Goal: Information Seeking & Learning: Learn about a topic

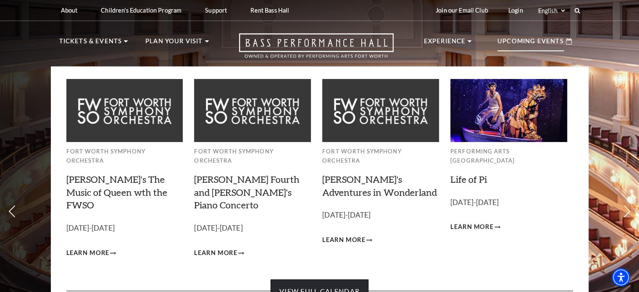
click at [337, 279] on link "View Full Calendar" at bounding box center [320, 291] width 98 height 24
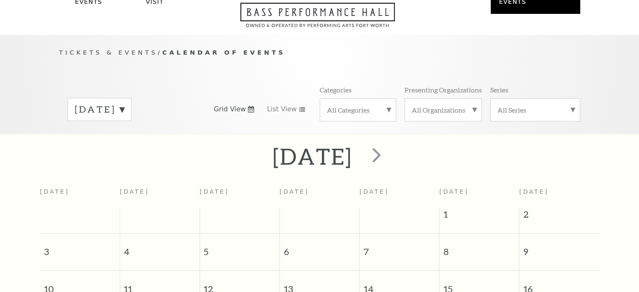
scroll to position [74, 0]
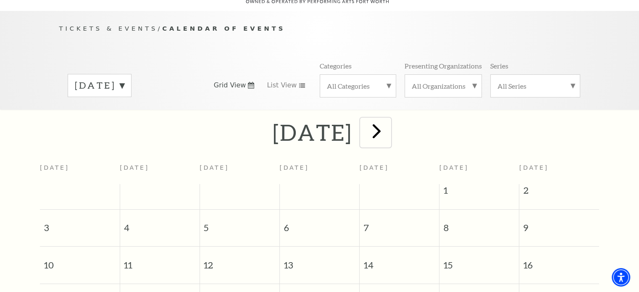
click at [389, 125] on span "next" at bounding box center [377, 131] width 24 height 24
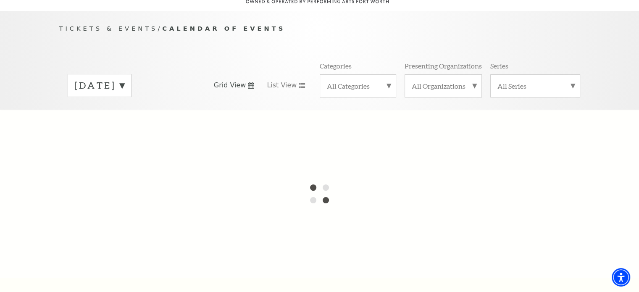
click at [408, 125] on div at bounding box center [319, 194] width 639 height 168
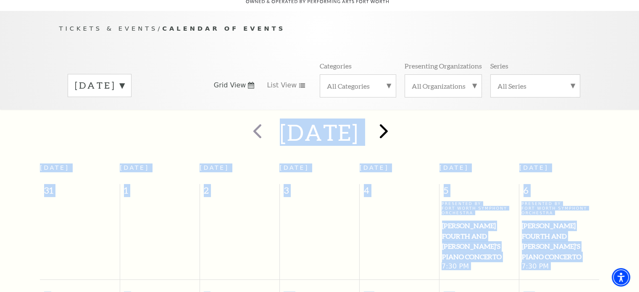
click at [406, 125] on div at bounding box center [382, 133] width 47 height 30
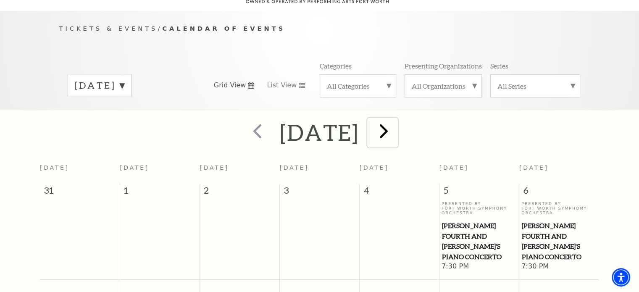
click at [396, 125] on span "next" at bounding box center [384, 131] width 24 height 24
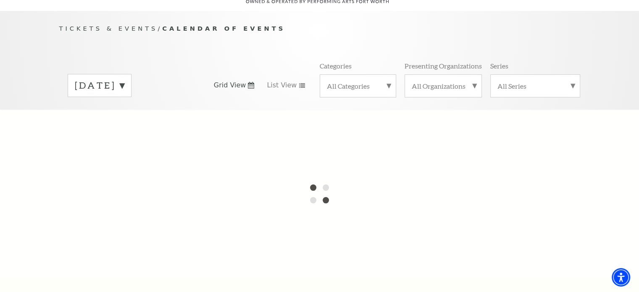
click at [124, 79] on label "[DATE]" at bounding box center [100, 85] width 50 height 13
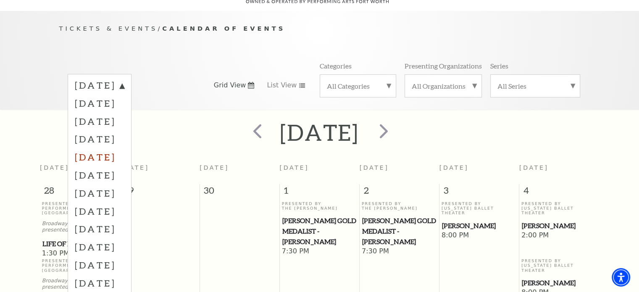
click at [124, 148] on label "[DATE]" at bounding box center [100, 157] width 50 height 18
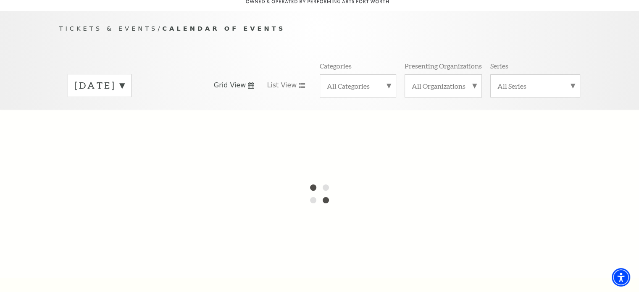
click at [124, 79] on label "[DATE]" at bounding box center [100, 85] width 50 height 13
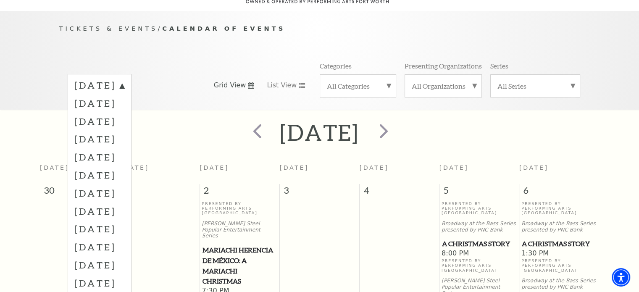
click at [286, 45] on div "Tickets & Events / Calendar of Events [DATE] [DATE] [DATE] [DATE] [DATE] [DATE]…" at bounding box center [320, 67] width 538 height 86
click at [124, 79] on label "[DATE]" at bounding box center [100, 86] width 50 height 15
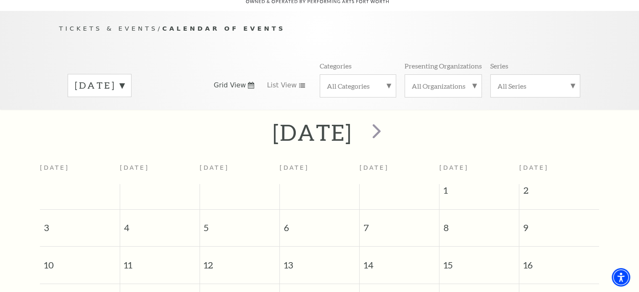
click at [171, 78] on div "[DATE]" at bounding box center [130, 85] width 124 height 23
click at [124, 79] on label "[DATE]" at bounding box center [100, 85] width 50 height 13
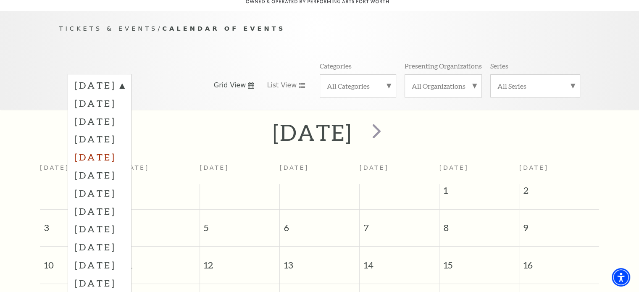
click at [124, 148] on label "[DATE]" at bounding box center [100, 157] width 50 height 18
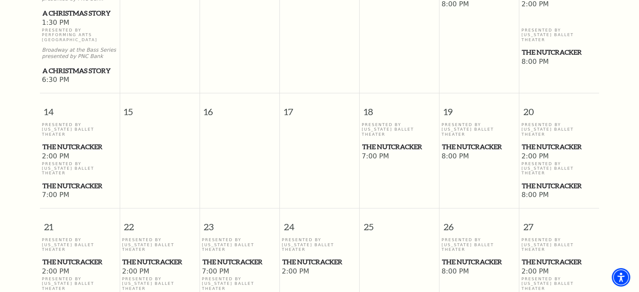
scroll to position [485, 0]
